Goal: Information Seeking & Learning: Learn about a topic

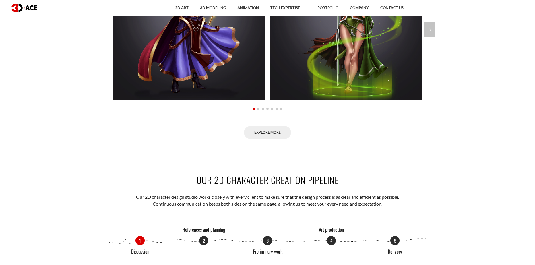
scroll to position [260, 0]
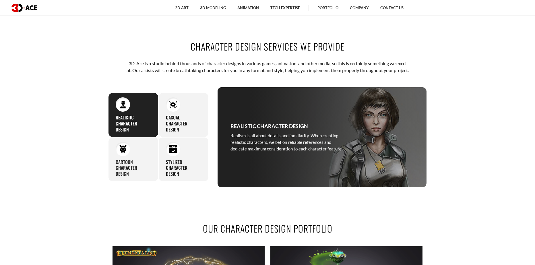
click at [535, 49] on section "Character design services we provide 3D-Ace is a studio behind thousands of cha…" at bounding box center [267, 114] width 535 height 182
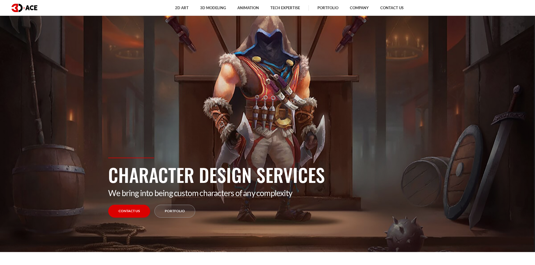
scroll to position [0, 0]
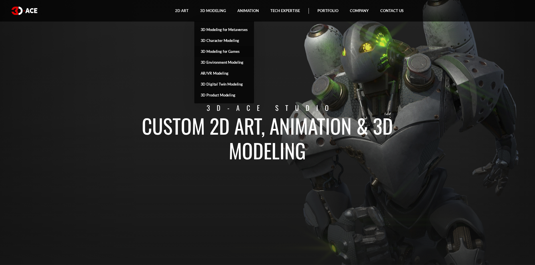
click at [227, 50] on link "3D Modeling for Games" at bounding box center [224, 51] width 60 height 11
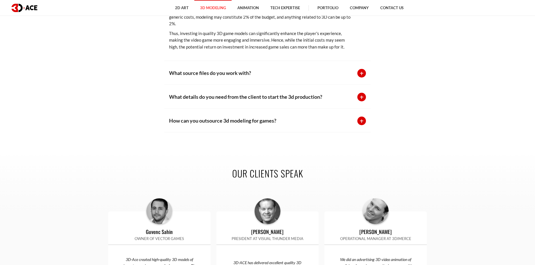
scroll to position [1671, 0]
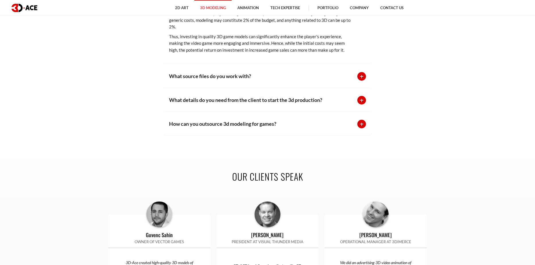
click at [360, 76] on div at bounding box center [362, 76] width 9 height 9
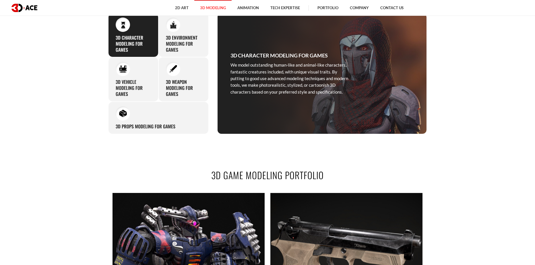
scroll to position [0, 0]
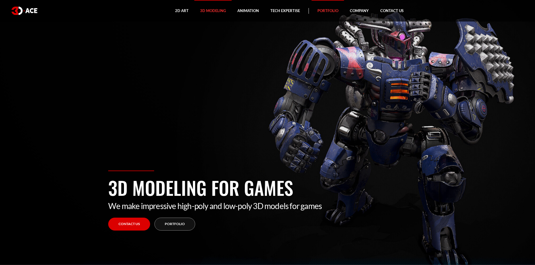
click at [330, 12] on link "Portfolio" at bounding box center [328, 11] width 32 height 22
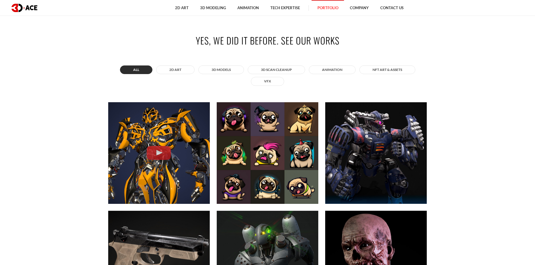
scroll to position [276, 0]
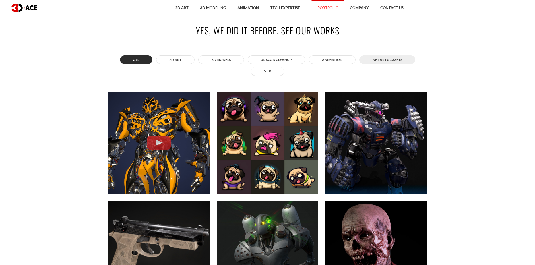
click at [389, 59] on button "NFT art & assets" at bounding box center [388, 59] width 56 height 9
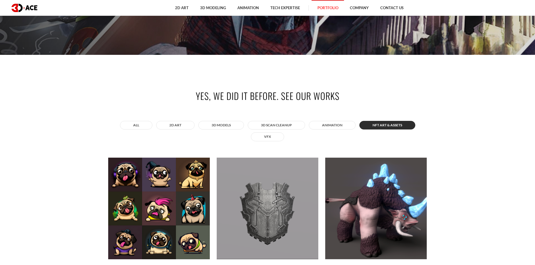
scroll to position [201, 0]
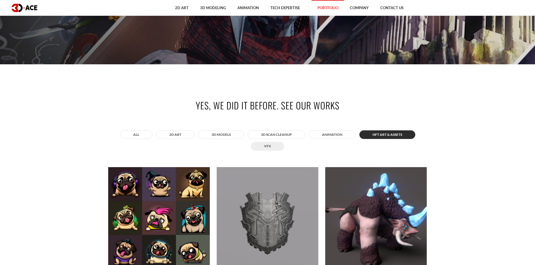
click at [279, 143] on button "VFX" at bounding box center [267, 146] width 33 height 9
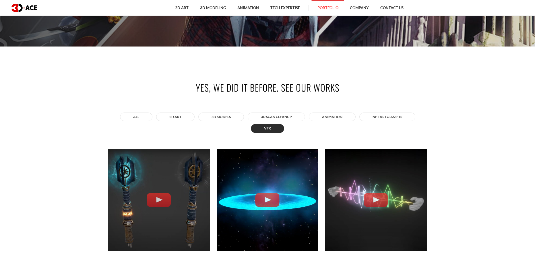
scroll to position [216, 0]
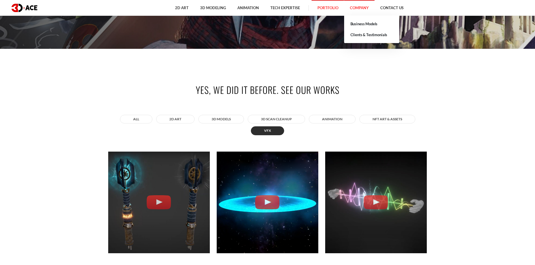
click at [366, 9] on link "Company" at bounding box center [359, 8] width 30 height 16
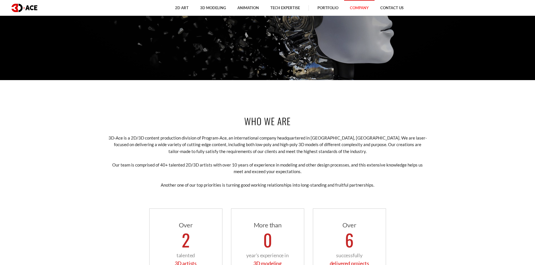
scroll to position [187, 0]
